Goal: Browse casually

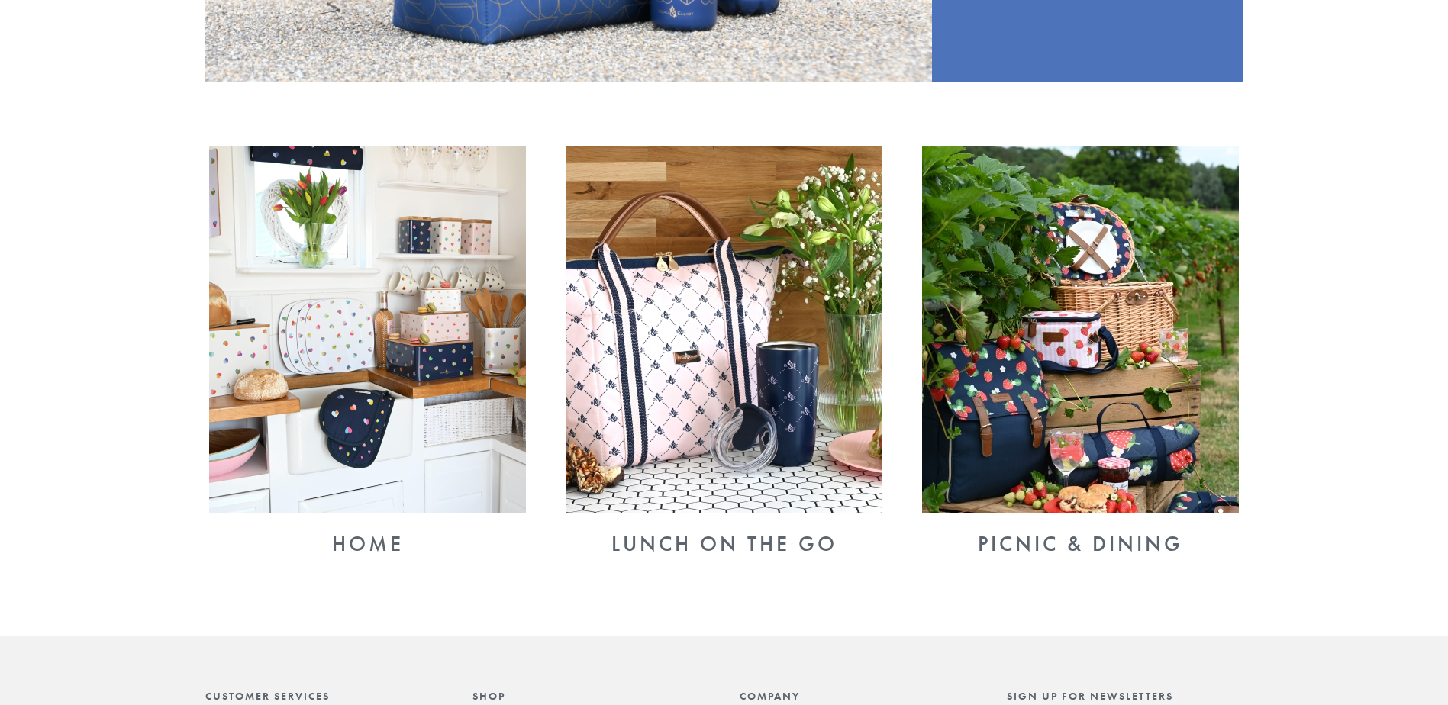
scroll to position [153, 0]
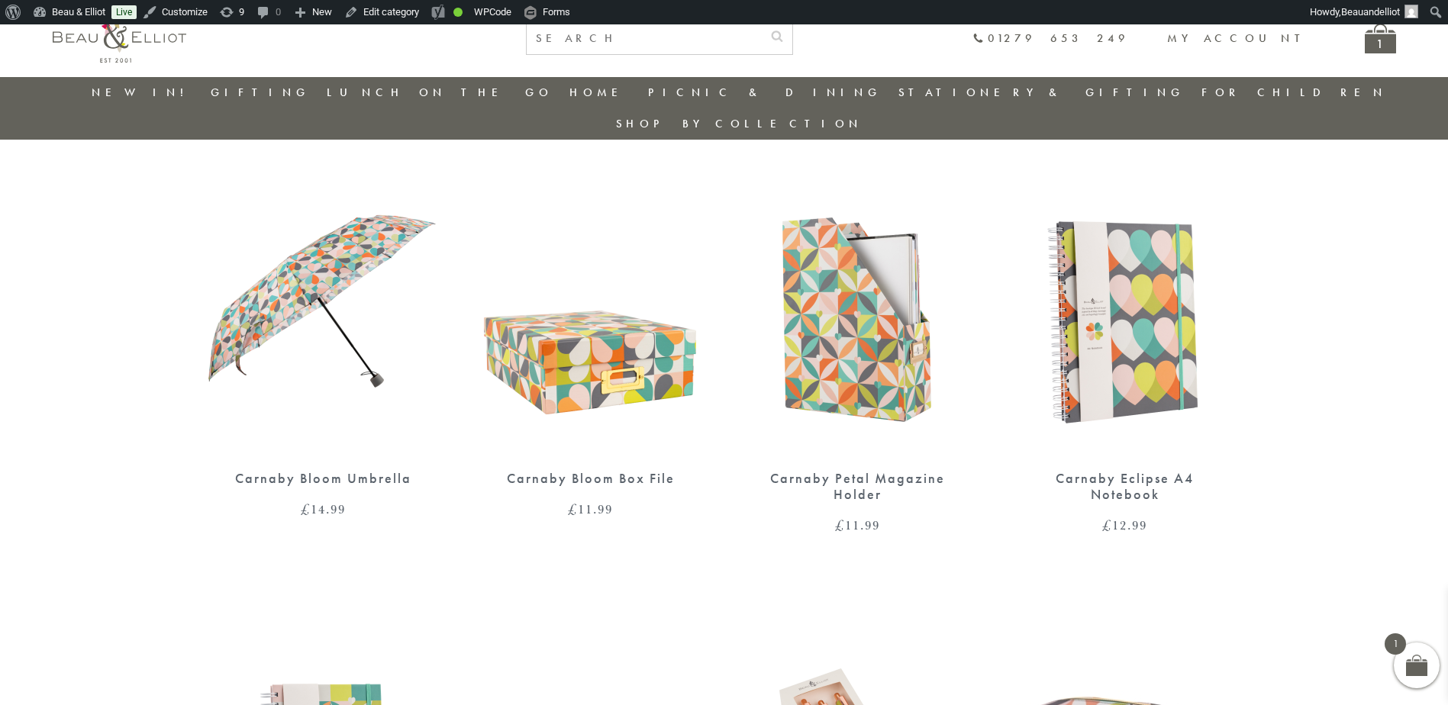
scroll to position [44, 0]
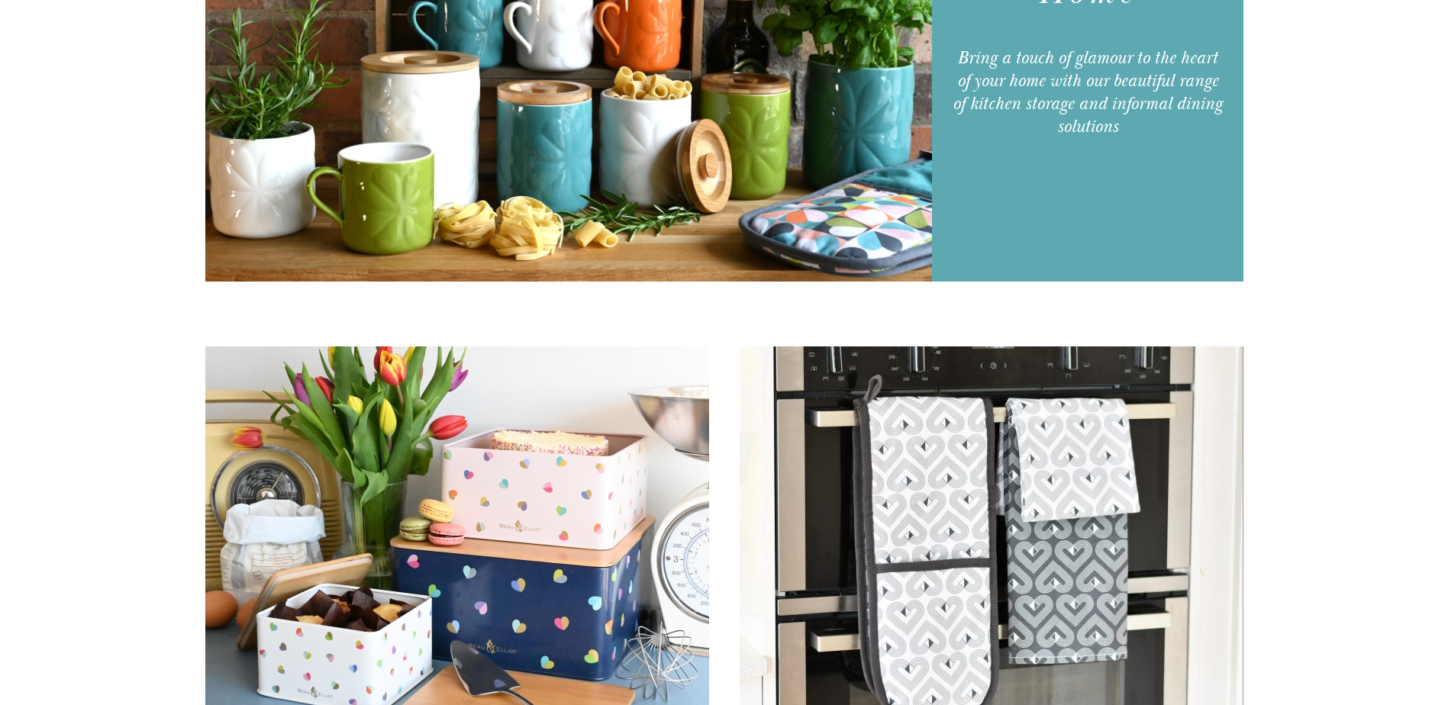
scroll to position [305, 0]
